Goal: Navigation & Orientation: Find specific page/section

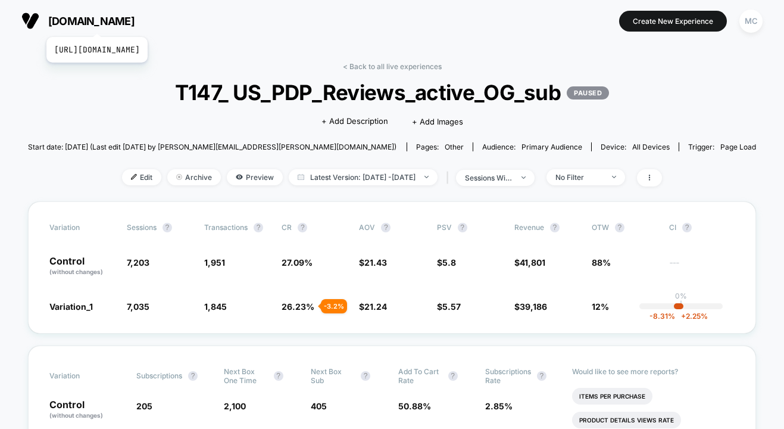
click at [124, 22] on span "[DOMAIN_NAME]" at bounding box center [91, 21] width 86 height 13
